Goal: Check status: Check status

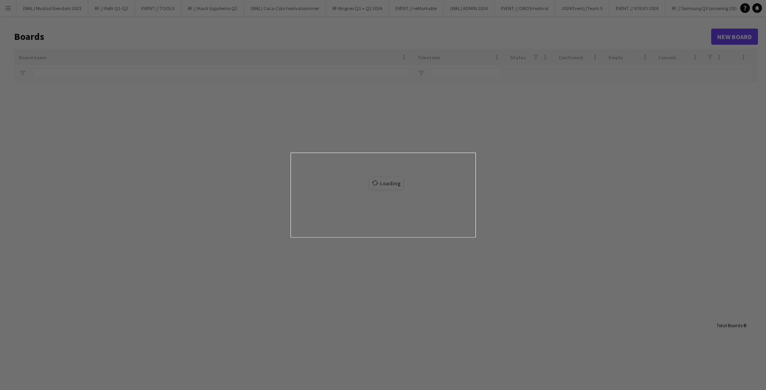
click at [6, 3] on div at bounding box center [387, 197] width 774 height 394
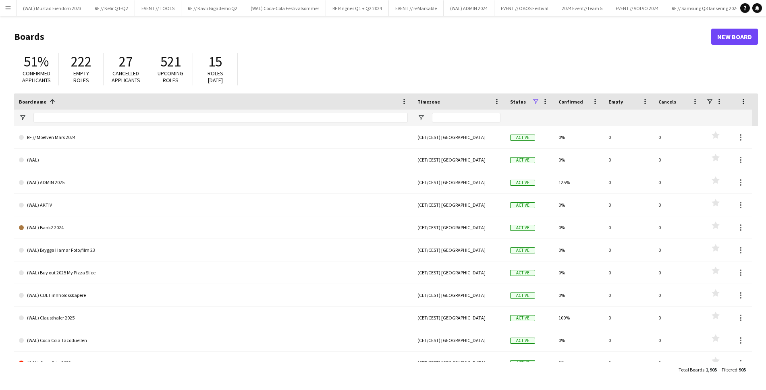
click at [11, 0] on button "Menu" at bounding box center [8, 8] width 16 height 16
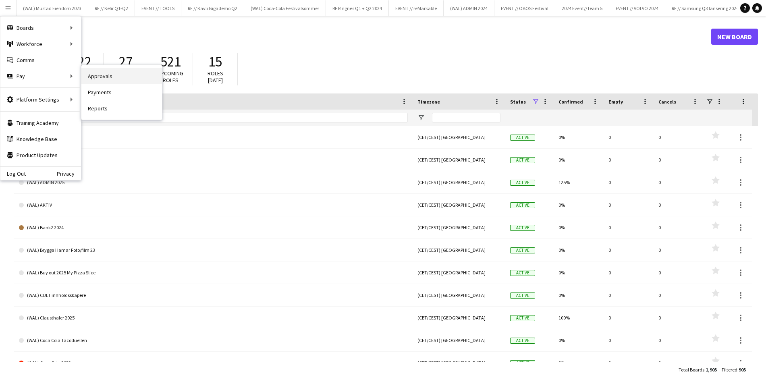
click at [143, 82] on link "Approvals" at bounding box center [121, 76] width 81 height 16
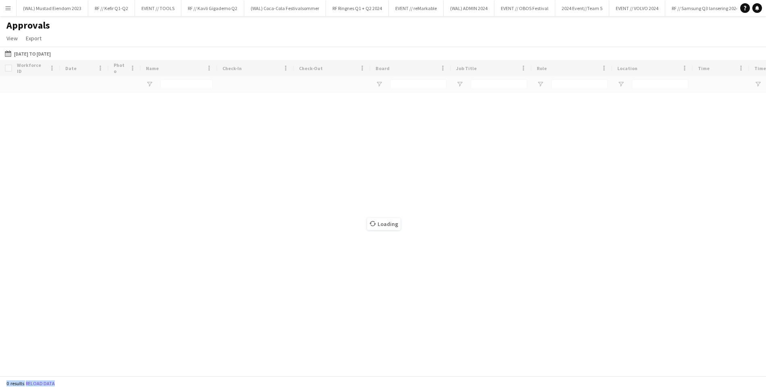
drag, startPoint x: 143, startPoint y: 82, endPoint x: 64, endPoint y: 48, distance: 85.4
click at [131, 94] on div "Menu Boards Boards Boards All jobs Status Workforce Workforce My Workforce Recr…" at bounding box center [383, 195] width 766 height 390
click at [8, 7] on app-icon "Menu" at bounding box center [8, 8] width 6 height 6
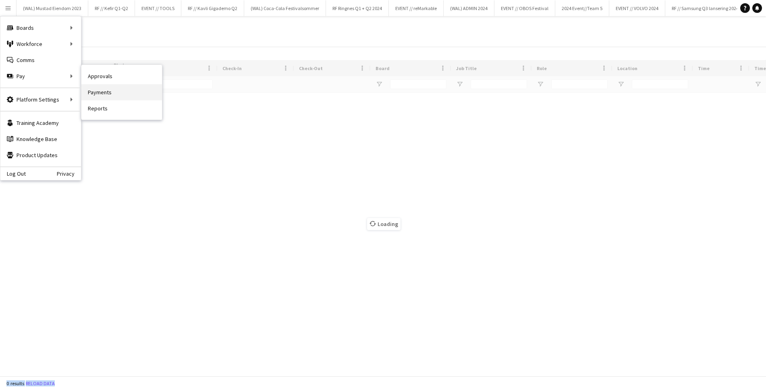
click at [129, 93] on link "Payments" at bounding box center [121, 92] width 81 height 16
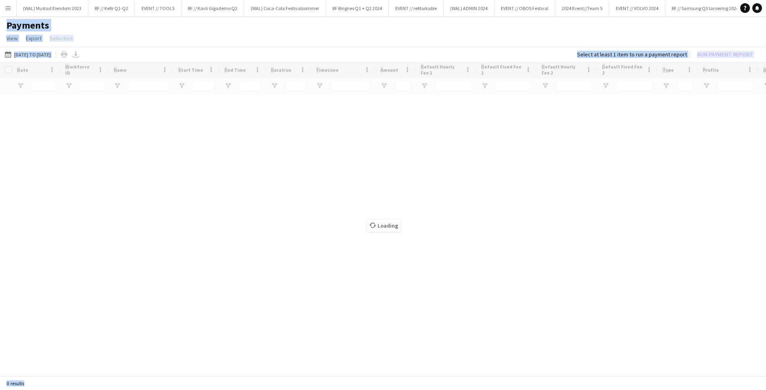
click at [145, 41] on app-page-menu "View Customise view Customise filters Reset Filters Reset View Reset All Export…" at bounding box center [383, 38] width 766 height 15
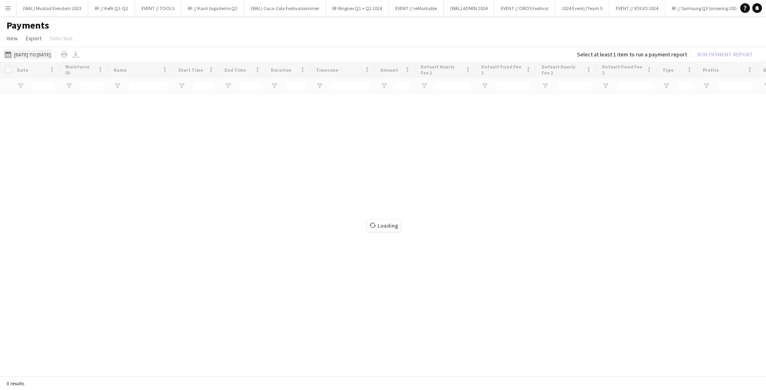
click at [41, 55] on button "[DATE] to [DATE] [DATE] to [DATE]" at bounding box center [27, 55] width 49 height 10
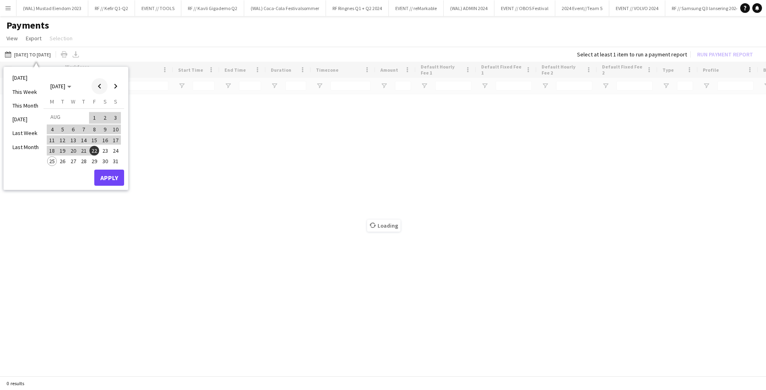
click at [102, 84] on span "Previous month" at bounding box center [99, 86] width 16 height 16
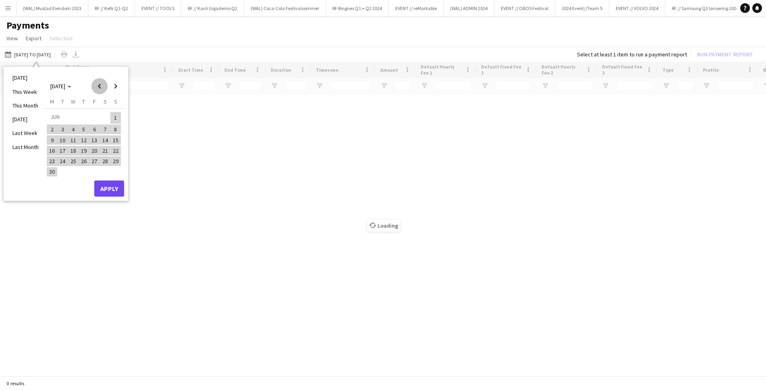
click at [102, 84] on span "Previous month" at bounding box center [99, 86] width 16 height 16
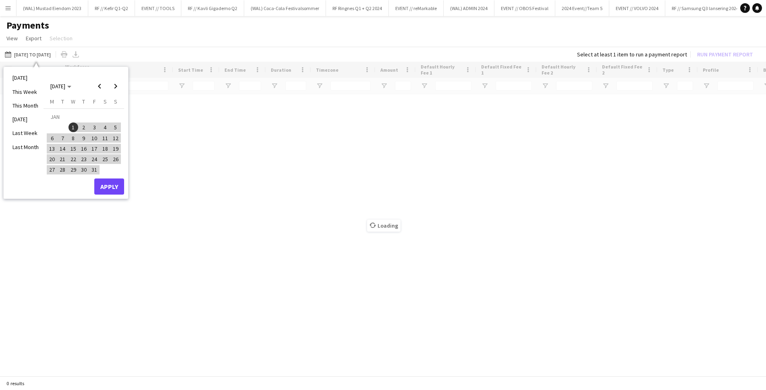
type input "**********"
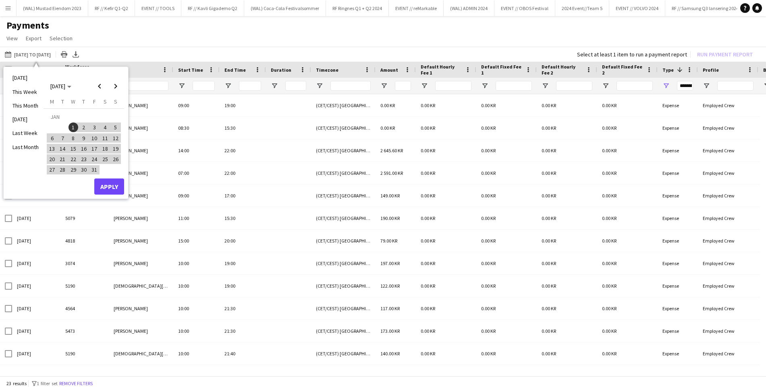
click at [72, 128] on span "1" at bounding box center [74, 128] width 10 height 10
click at [113, 93] on span "Next month" at bounding box center [116, 86] width 16 height 16
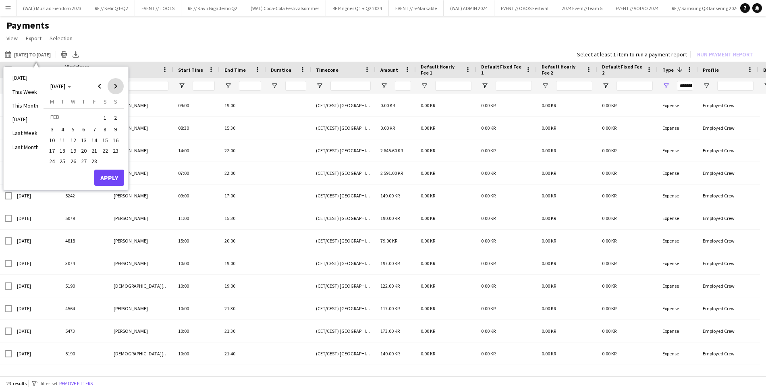
click at [113, 92] on span "Next month" at bounding box center [116, 86] width 16 height 16
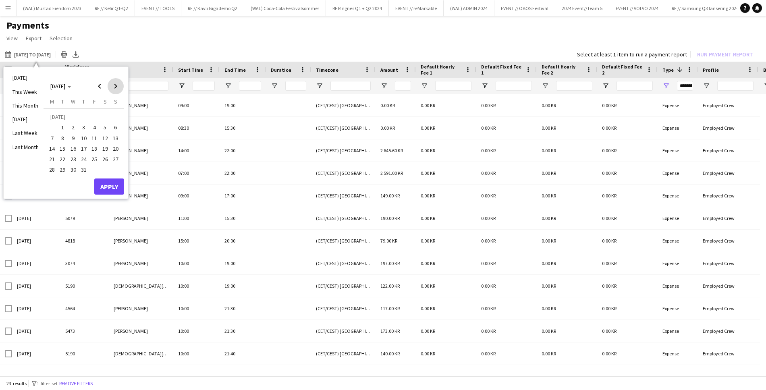
click at [113, 92] on span "Next month" at bounding box center [116, 86] width 16 height 16
click at [52, 161] on span "25" at bounding box center [52, 161] width 10 height 10
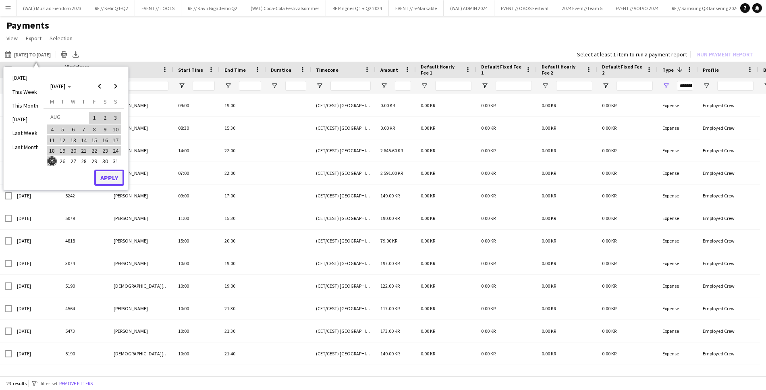
click at [112, 182] on button "Apply" at bounding box center [109, 178] width 30 height 16
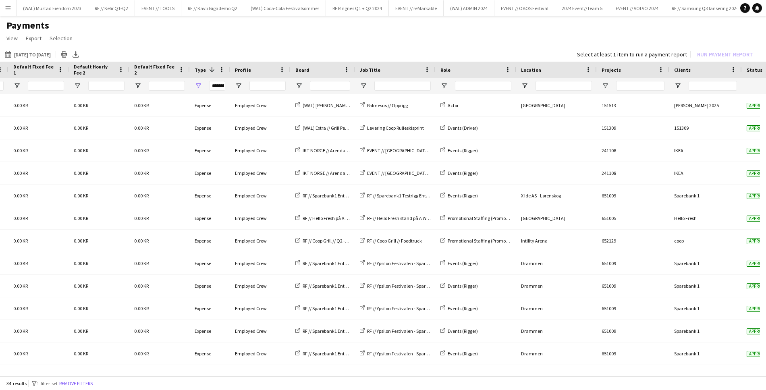
click at [609, 87] on div at bounding box center [633, 86] width 73 height 16
click at [599, 83] on div at bounding box center [633, 86] width 73 height 16
click at [604, 83] on span "Open Filter Menu" at bounding box center [605, 85] width 7 height 7
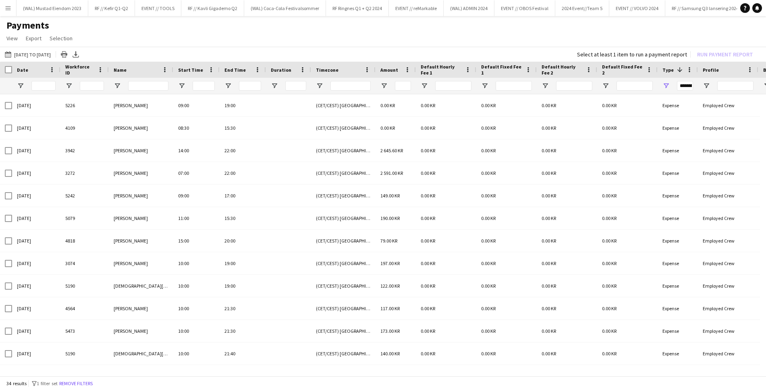
click at [9, 5] on app-icon "Menu" at bounding box center [8, 8] width 6 height 6
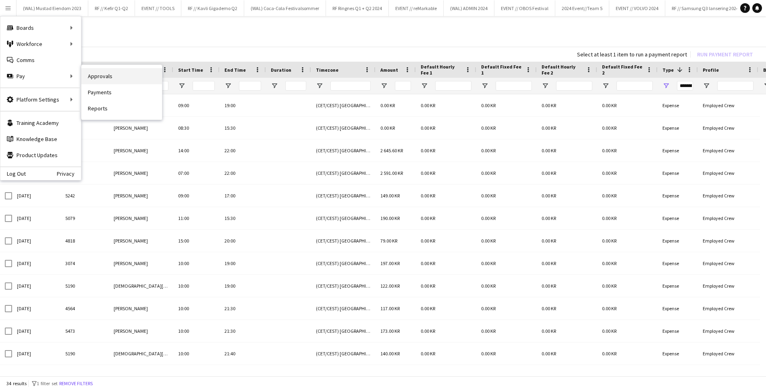
click at [107, 76] on link "Approvals" at bounding box center [121, 76] width 81 height 16
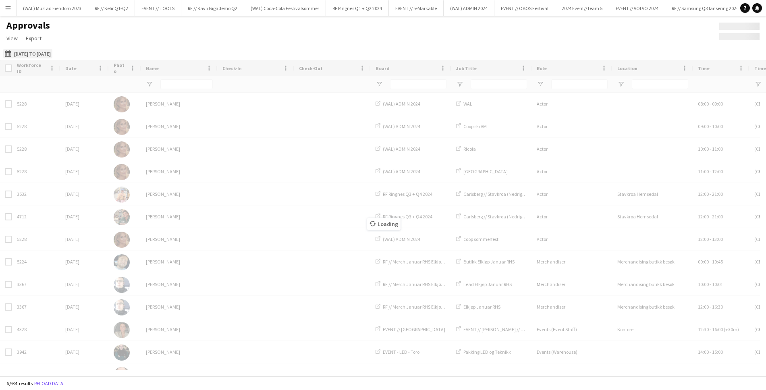
click at [39, 50] on button "[DATE] to [DATE] [DATE] to [DATE]" at bounding box center [27, 54] width 49 height 10
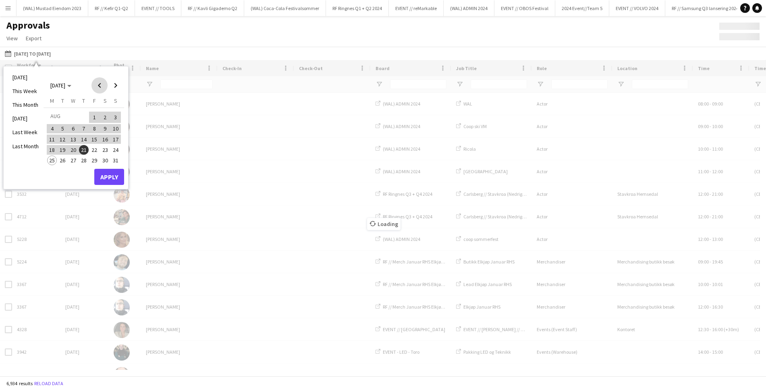
click at [93, 83] on span "Previous month" at bounding box center [99, 85] width 16 height 16
click at [95, 83] on span "Previous month" at bounding box center [99, 85] width 16 height 16
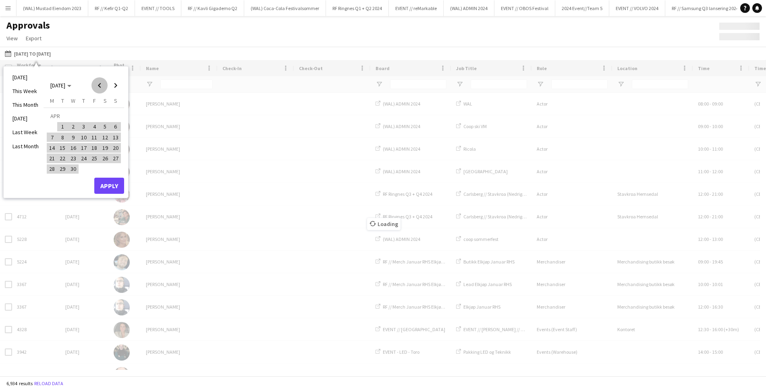
click at [95, 83] on span "Previous month" at bounding box center [99, 85] width 16 height 16
click at [76, 125] on span "1" at bounding box center [74, 127] width 10 height 10
click at [116, 83] on span "Next month" at bounding box center [116, 85] width 16 height 16
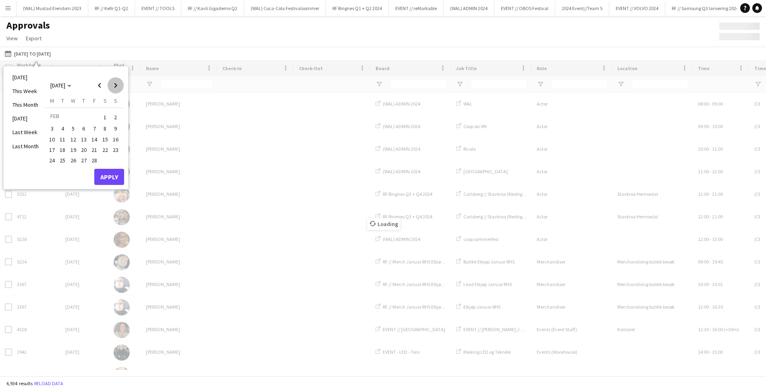
click at [116, 83] on span "Next month" at bounding box center [116, 85] width 16 height 16
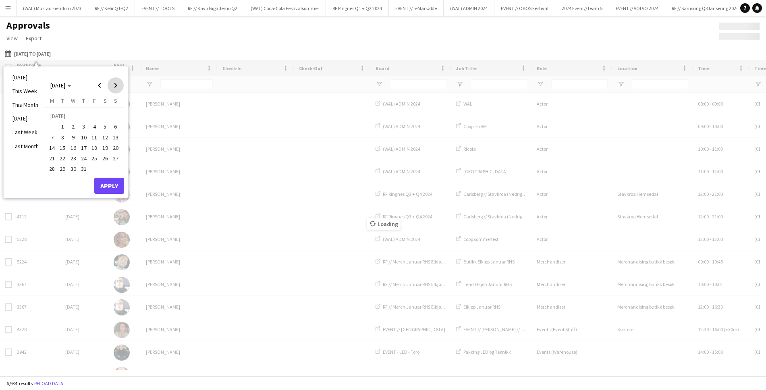
click at [116, 83] on span "Next month" at bounding box center [116, 85] width 16 height 16
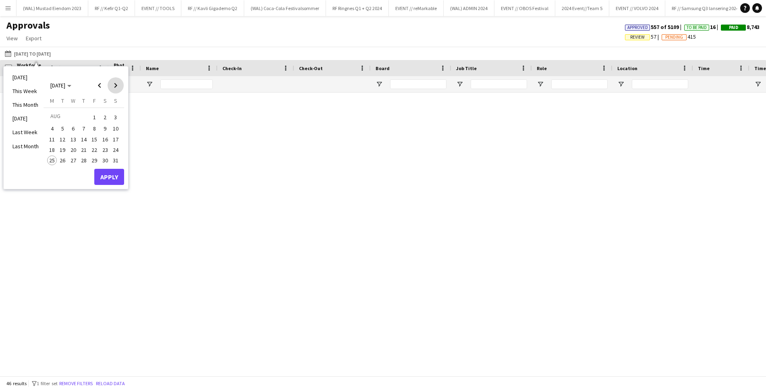
click at [116, 83] on span "Next month" at bounding box center [116, 85] width 16 height 16
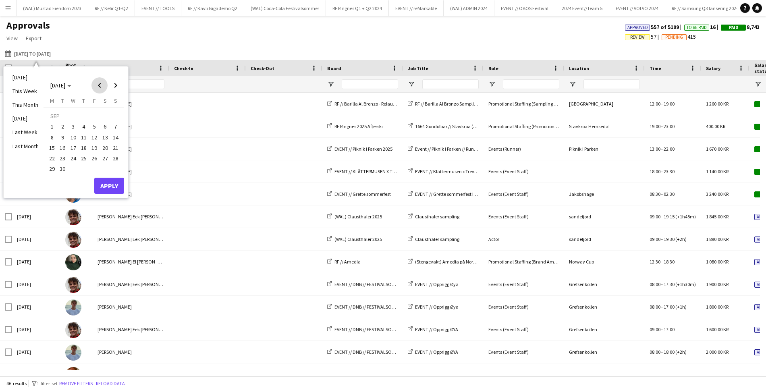
click at [105, 88] on span "Previous month" at bounding box center [99, 85] width 16 height 16
drag, startPoint x: 55, startPoint y: 160, endPoint x: 106, endPoint y: 176, distance: 54.0
click at [56, 160] on span "25" at bounding box center [52, 161] width 10 height 10
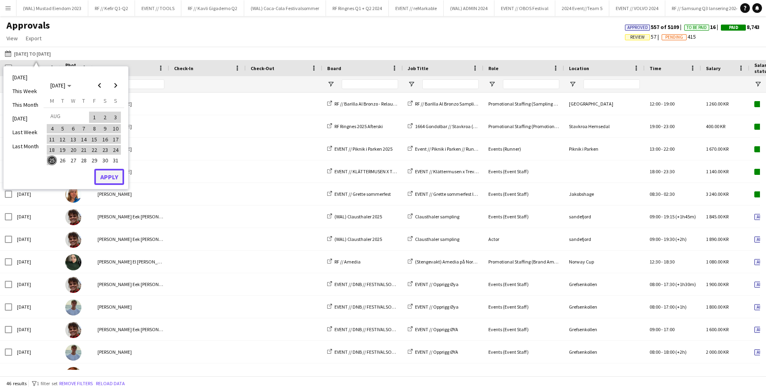
click at [117, 179] on button "Apply" at bounding box center [109, 177] width 30 height 16
